Goal: Communication & Community: Answer question/provide support

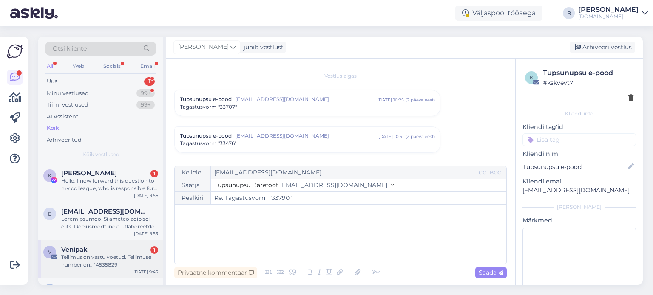
scroll to position [581, 0]
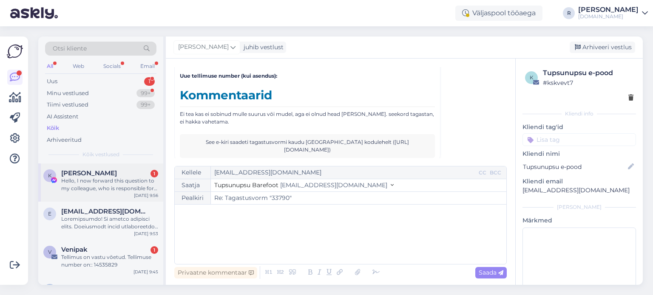
click at [101, 181] on div "Hello, I now forward this question to my colleague, who is responsible for this…" at bounding box center [109, 184] width 97 height 15
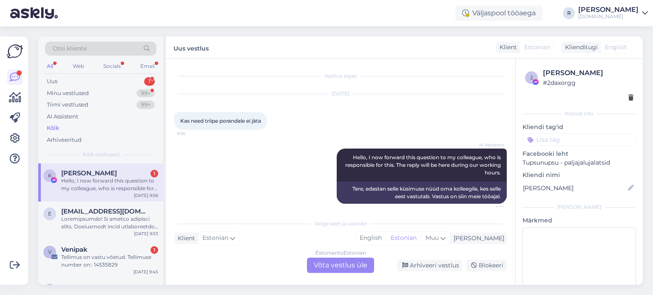
scroll to position [6, 0]
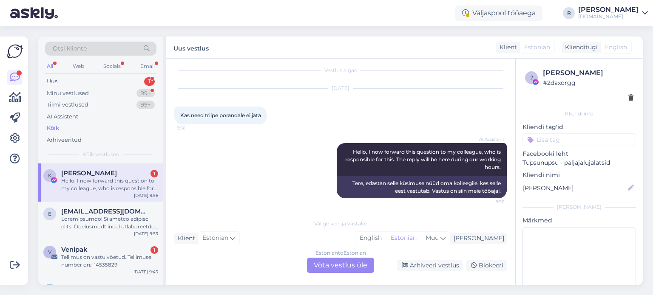
click at [349, 261] on div "Estonian to Estonian Võta vestlus üle" at bounding box center [340, 265] width 67 height 15
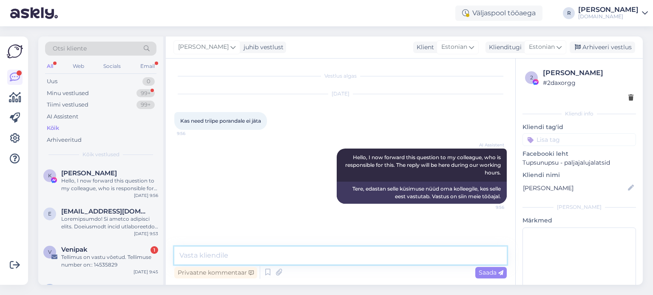
click at [248, 255] on textarea at bounding box center [340, 256] width 332 height 18
type textarea "Vabandust, ei näe siit, milliste jalatsit ekohta küsimus oli...?"
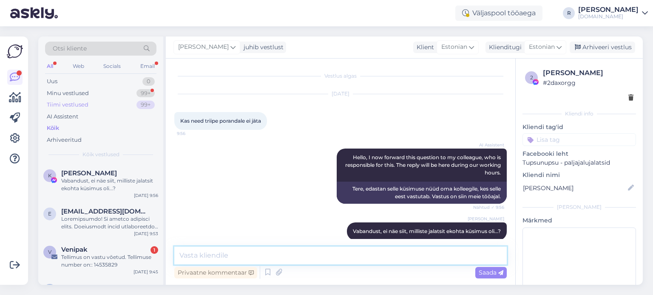
scroll to position [10, 0]
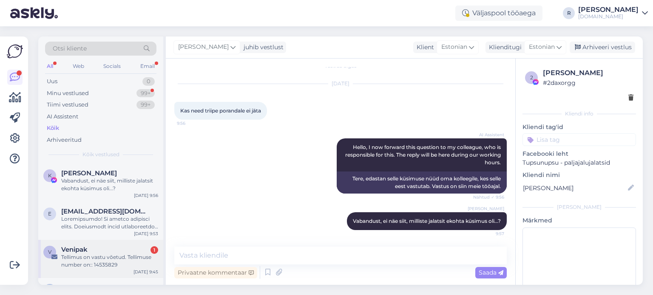
click at [89, 255] on div "Tellimus on vastu võetud. Tellimuse number on:: 14535829" at bounding box center [109, 261] width 97 height 15
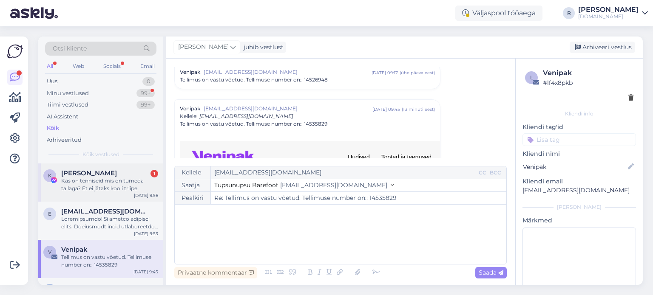
click at [107, 184] on div "Kas on tenniseid mis on tumeda tallaga? Et ei jätaks kooli triipe [PERSON_NAME]…" at bounding box center [109, 184] width 97 height 15
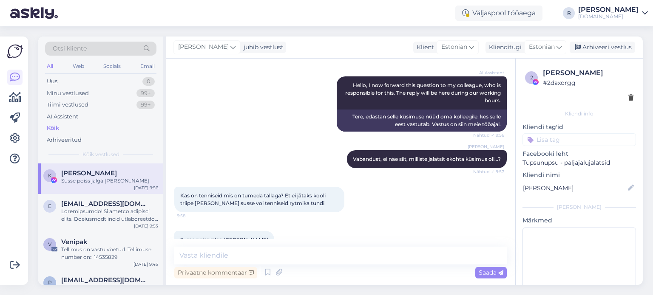
scroll to position [143, 0]
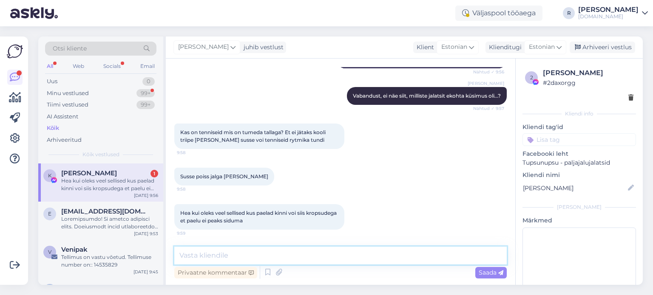
click at [415, 257] on textarea at bounding box center [340, 256] width 332 height 18
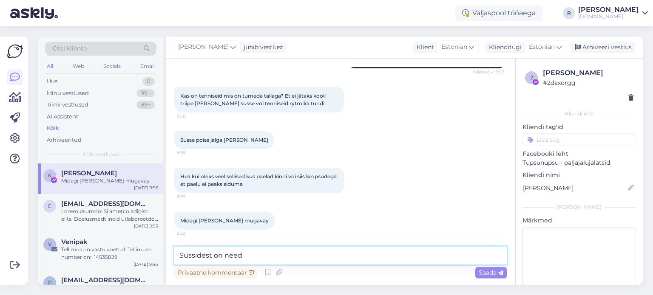
paste textarea "[URL][DOMAIN_NAME]"
type textarea "Sussidest on need [URL][DOMAIN_NAME]"
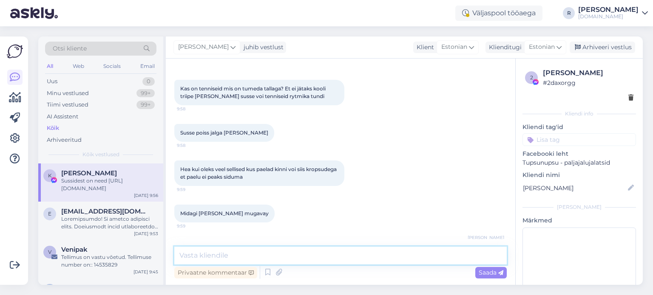
scroll to position [231, 0]
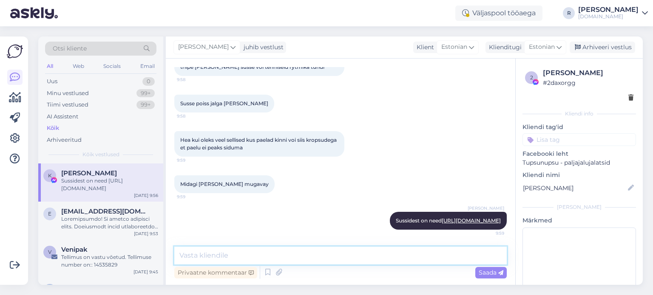
click at [217, 258] on textarea at bounding box center [340, 256] width 332 height 18
type textarea "[PERSON_NAME] mõõdud ütlete, saab vaadata ka tenniseid"
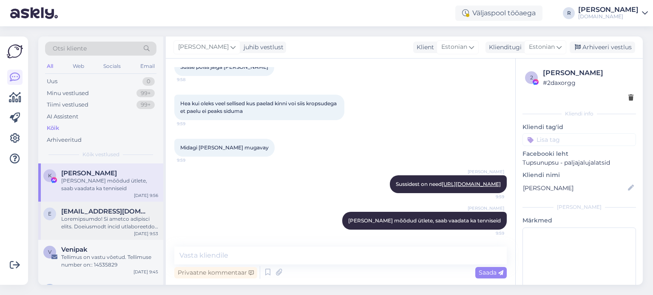
click at [97, 224] on div at bounding box center [109, 222] width 97 height 15
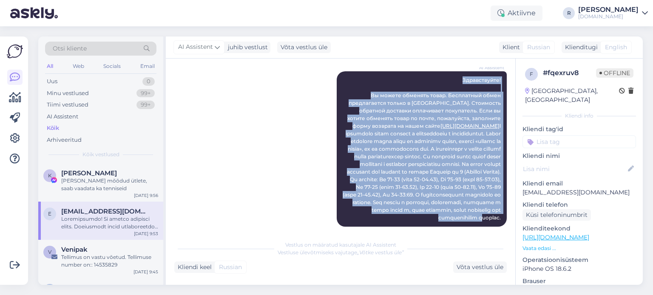
scroll to position [191, 0]
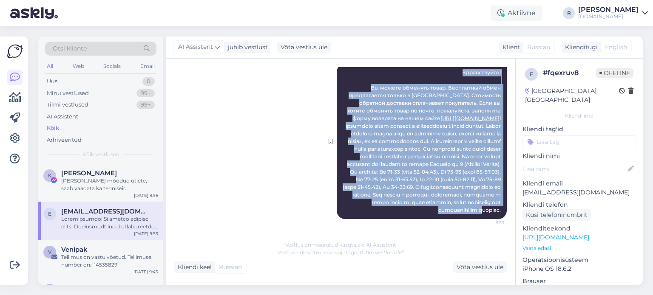
drag, startPoint x: 453, startPoint y: 96, endPoint x: 494, endPoint y: 211, distance: 121.2
click at [494, 211] on div "AI Assistent Здравствуйте! Вы можете обменять товар. Бесплатный обмен предлагае…" at bounding box center [422, 142] width 170 height 156
copy span "Loremipsumdo! Si ametco adipisci elits. Doeiusmodt incid utlaboreetdo magnaa e …"
click at [244, 152] on div "AI Assistent Здравствуйте! Вы можете обменять товар. Бесплатный обмен предлагае…" at bounding box center [340, 141] width 332 height 174
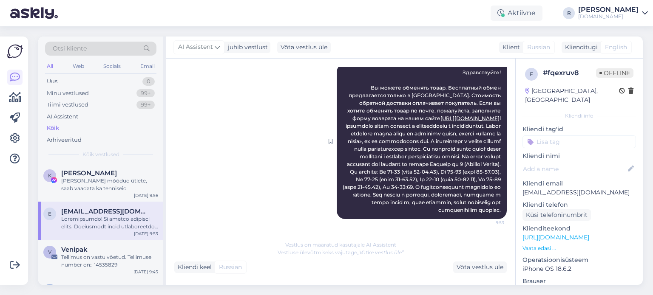
scroll to position [161, 0]
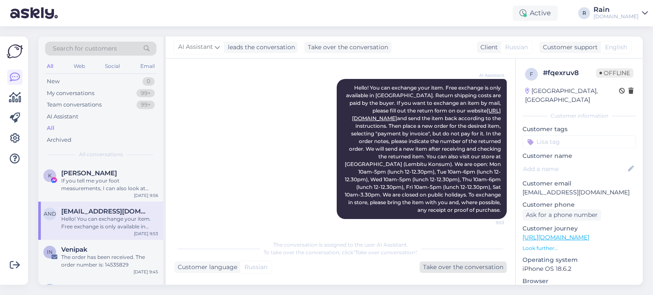
click at [469, 268] on font "Take over the conversation" at bounding box center [463, 268] width 80 height 8
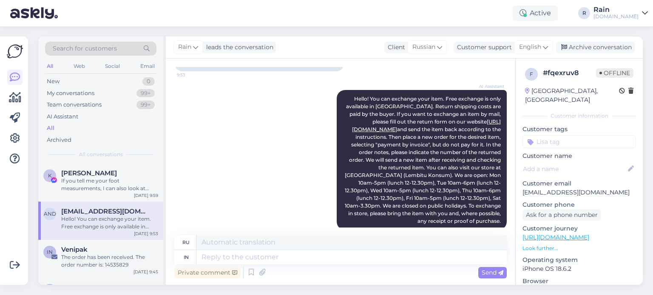
scroll to position [161, 0]
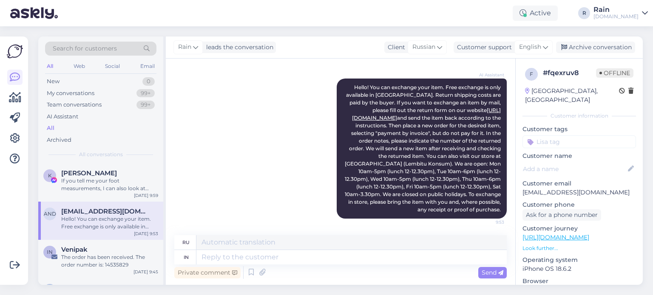
click at [581, 136] on input at bounding box center [578, 142] width 113 height 13
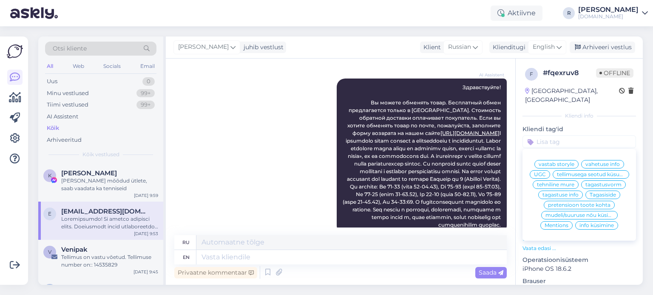
click at [598, 162] on span "vahetuse info" at bounding box center [602, 164] width 34 height 5
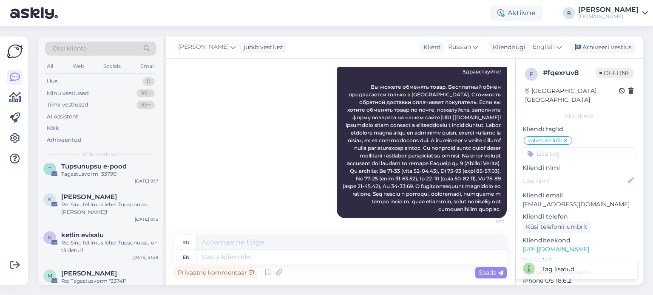
scroll to position [0, 0]
